Goal: Task Accomplishment & Management: Manage account settings

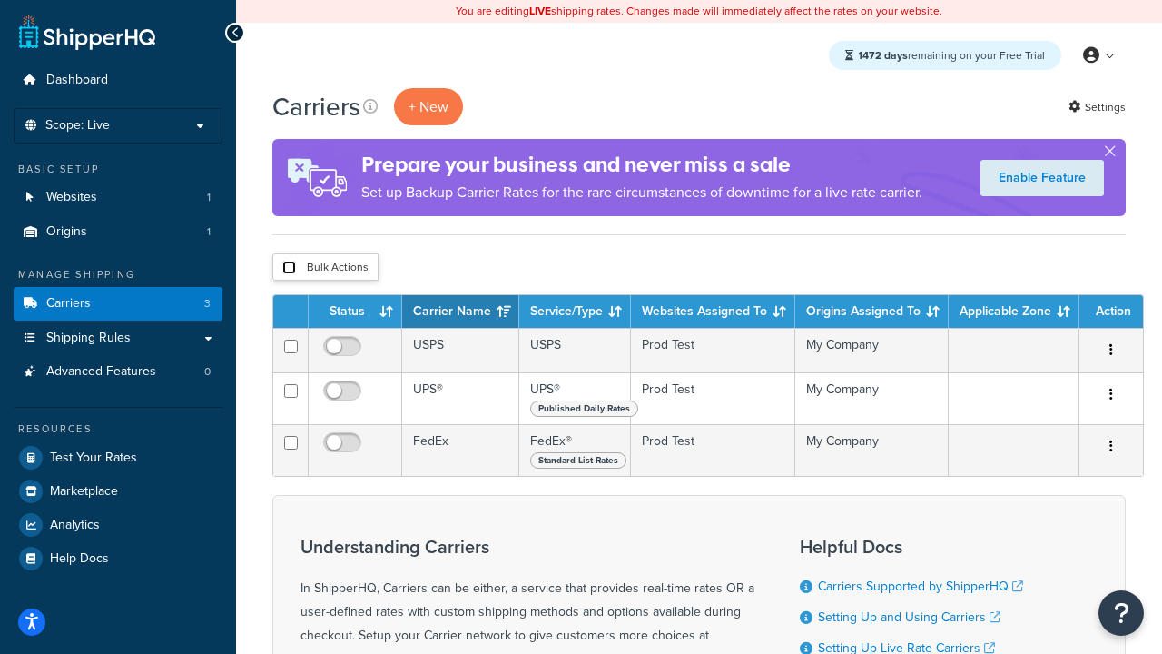
click at [289, 267] on input "checkbox" at bounding box center [289, 268] width 14 height 14
checkbox input "true"
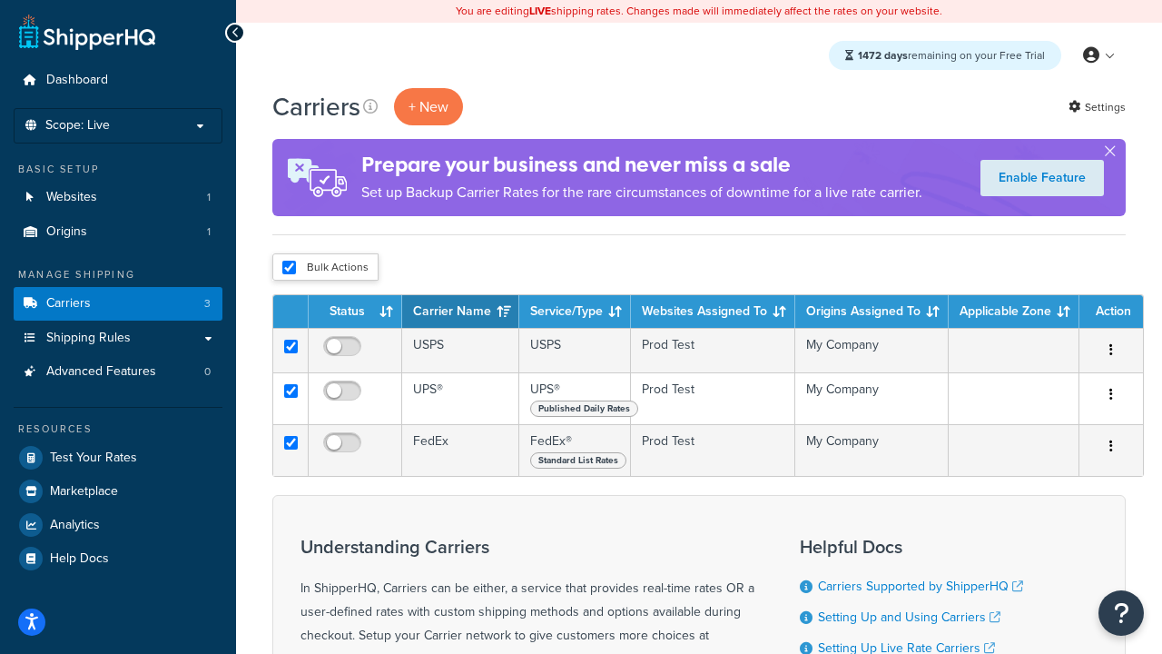
click at [0, 0] on button "Delete" at bounding box center [0, 0] width 0 height 0
